Goal: Transaction & Acquisition: Subscribe to service/newsletter

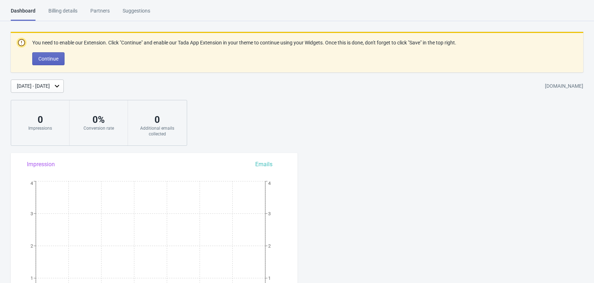
click at [384, 126] on div "You need to enable our Extension. Click "Continue" and enable our Tada App Exte…" at bounding box center [297, 89] width 594 height 114
click at [52, 13] on div "Billing details" at bounding box center [62, 13] width 29 height 13
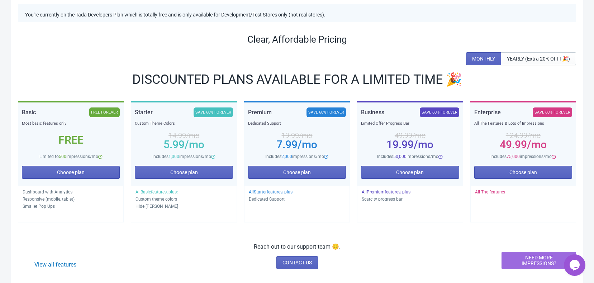
scroll to position [72, 0]
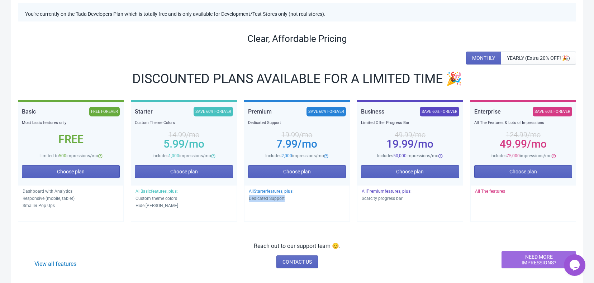
drag, startPoint x: 247, startPoint y: 199, endPoint x: 292, endPoint y: 195, distance: 45.7
click at [292, 195] on div "All Starter features, plus: Dedicated Support" at bounding box center [297, 203] width 106 height 37
click at [238, 229] on div "You're currently on the Tada Developers Plan which is totally free and is only …" at bounding box center [297, 125] width 573 height 334
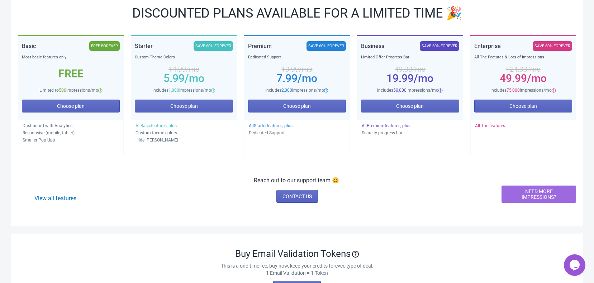
scroll to position [143, 0]
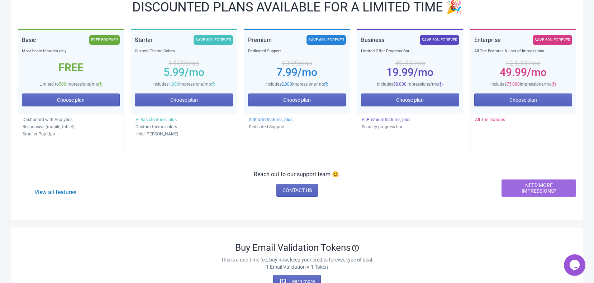
click at [274, 129] on p "Dedicated Support" at bounding box center [297, 126] width 96 height 7
click at [278, 127] on p "Dedicated Support" at bounding box center [297, 126] width 96 height 7
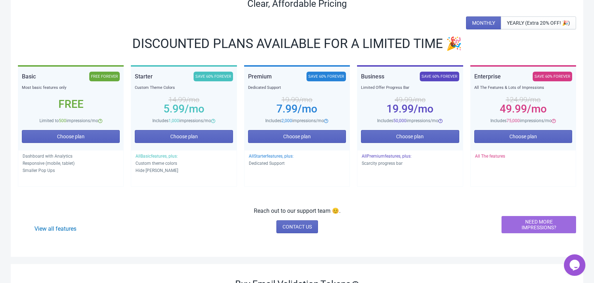
scroll to position [108, 0]
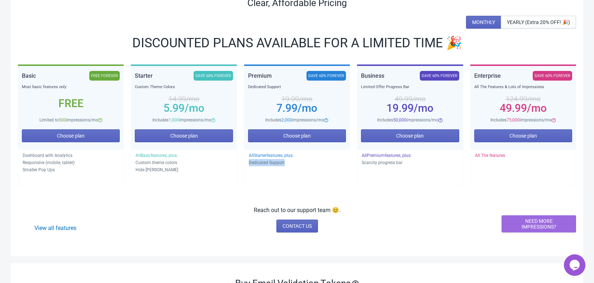
drag, startPoint x: 290, startPoint y: 166, endPoint x: 247, endPoint y: 162, distance: 43.2
click at [247, 162] on div "All Starter features, plus: Dedicated Support" at bounding box center [297, 168] width 106 height 37
click at [209, 214] on div "View all features Reach out to our support team 😊. CONTACT US NEED MORE IMPRESS…" at bounding box center [297, 219] width 558 height 27
drag, startPoint x: 407, startPoint y: 165, endPoint x: 354, endPoint y: 163, distance: 53.1
click at [354, 163] on div "Basic FREE FOREVER Most basic features only Free Limited to 500 impressions/mo …" at bounding box center [297, 129] width 558 height 129
